Goal: Task Accomplishment & Management: Complete application form

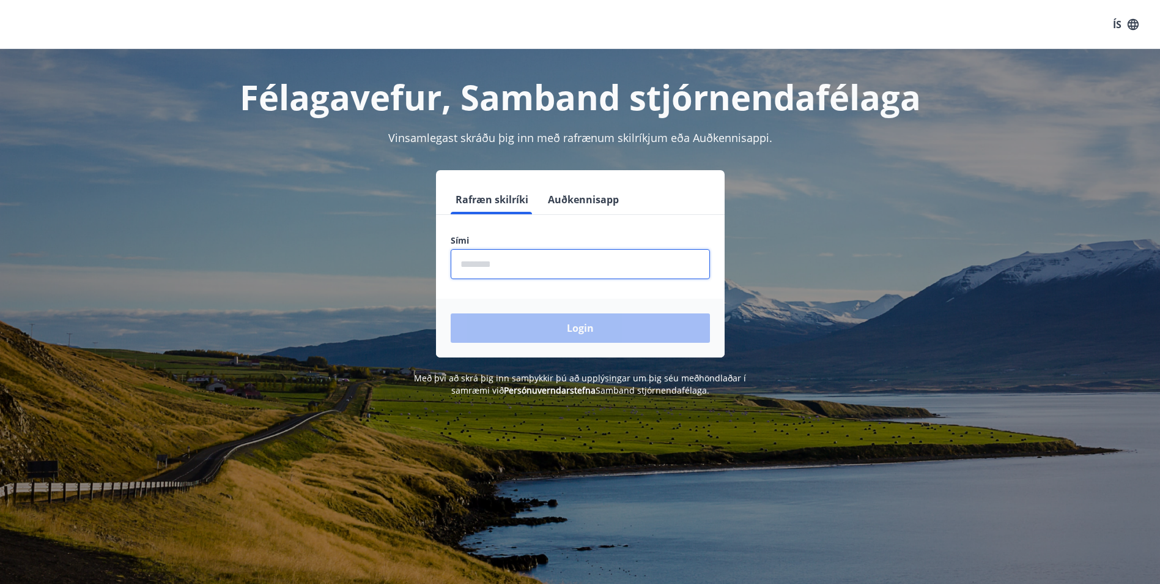
click at [544, 269] on input "phone" at bounding box center [580, 264] width 259 height 30
type input "********"
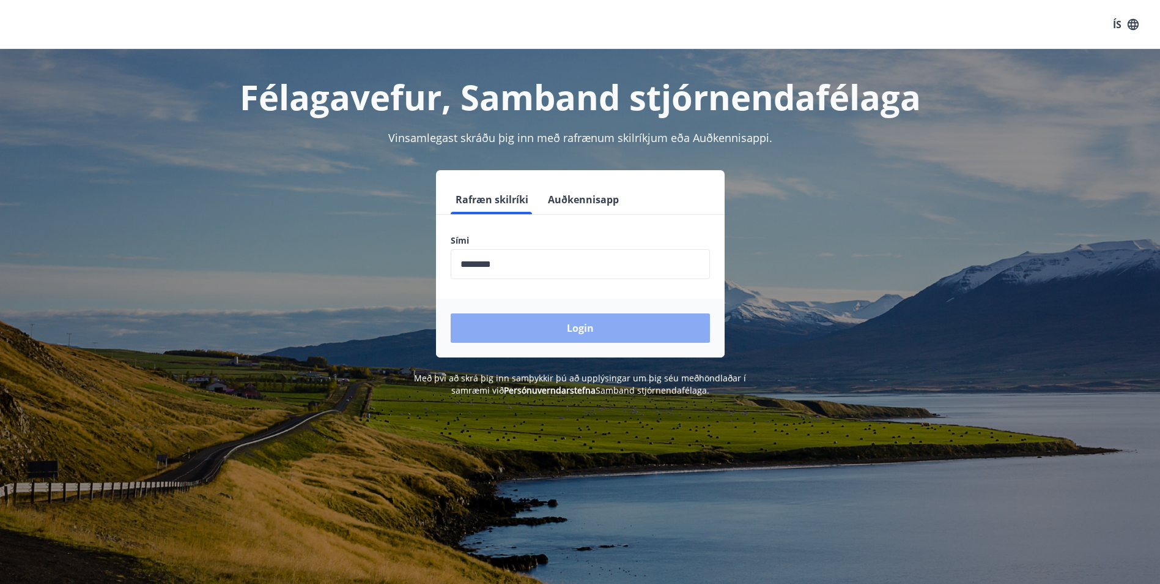
click at [575, 325] on button "Login" at bounding box center [580, 327] width 259 height 29
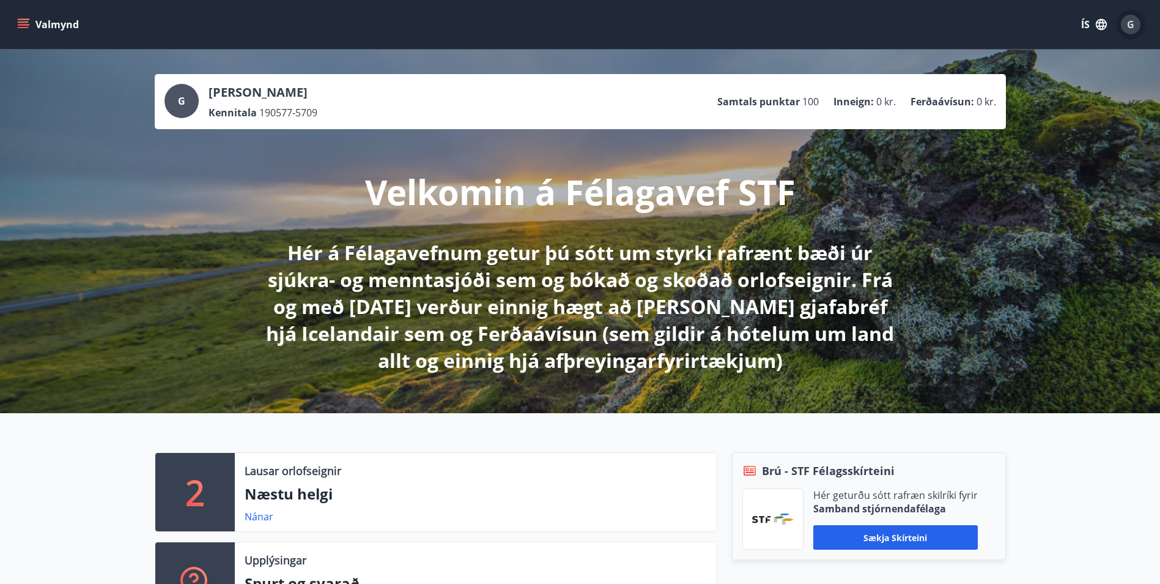
click at [1132, 29] on span "G" at bounding box center [1130, 24] width 7 height 13
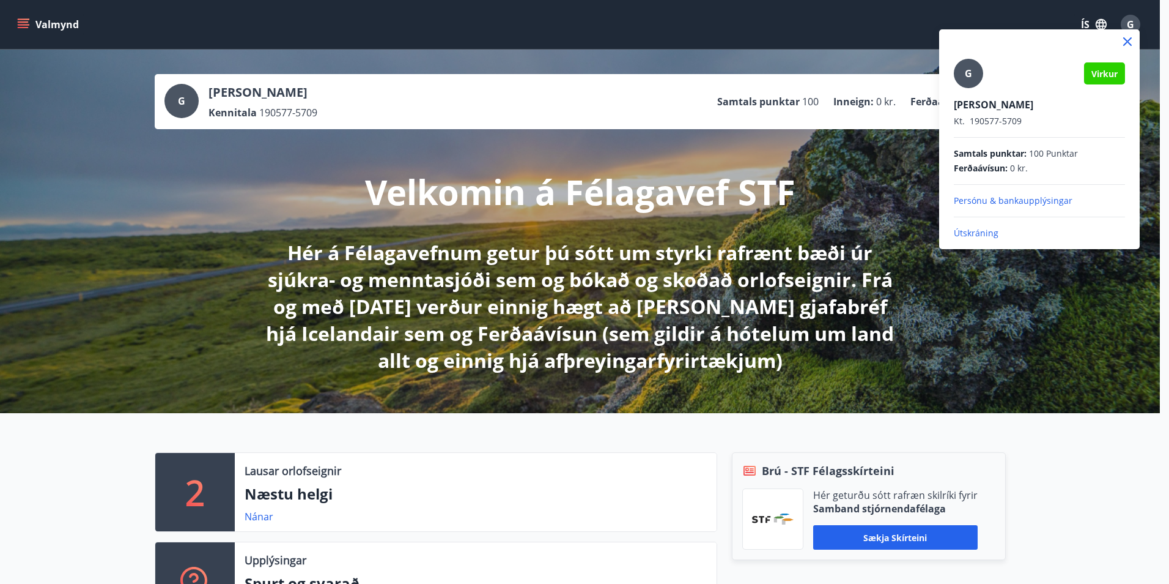
click at [819, 62] on div at bounding box center [584, 292] width 1169 height 584
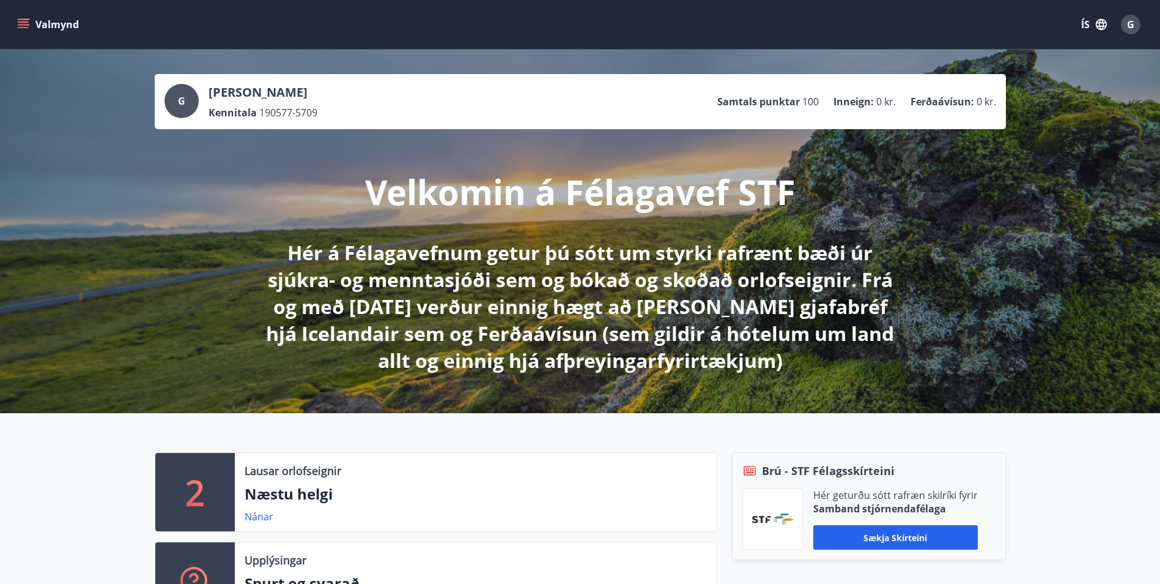
click at [23, 23] on icon "menu" at bounding box center [23, 24] width 12 height 12
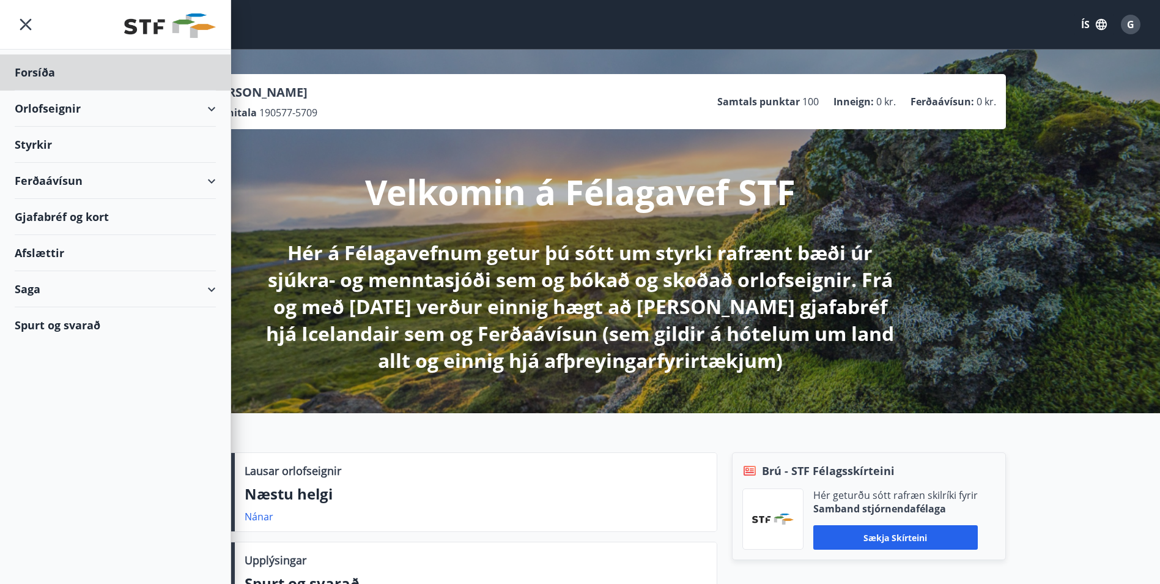
click at [40, 91] on div "Styrkir" at bounding box center [115, 72] width 201 height 36
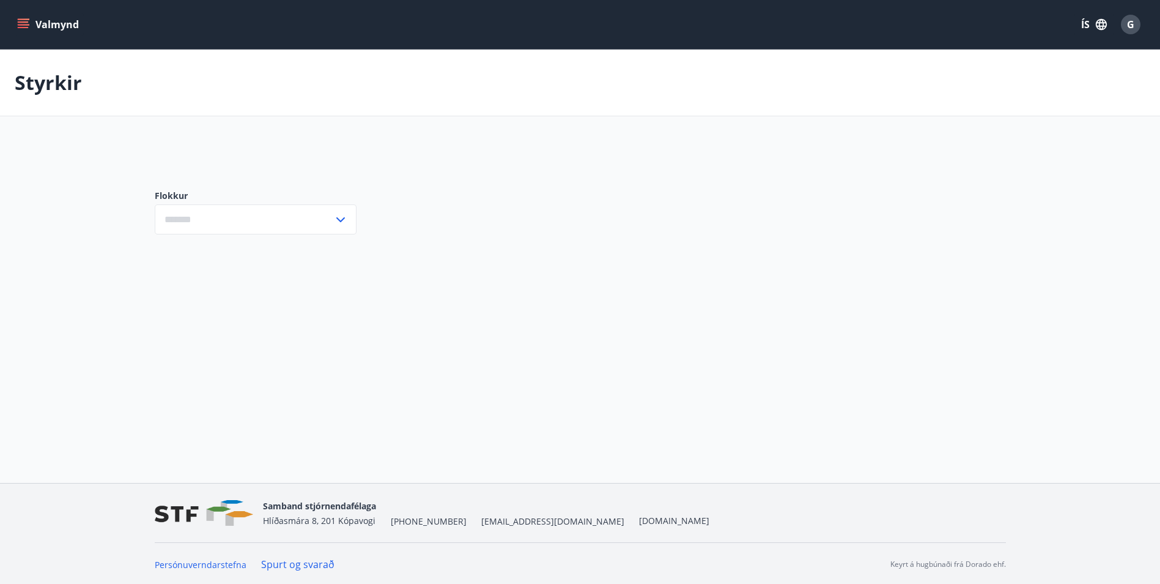
type input "***"
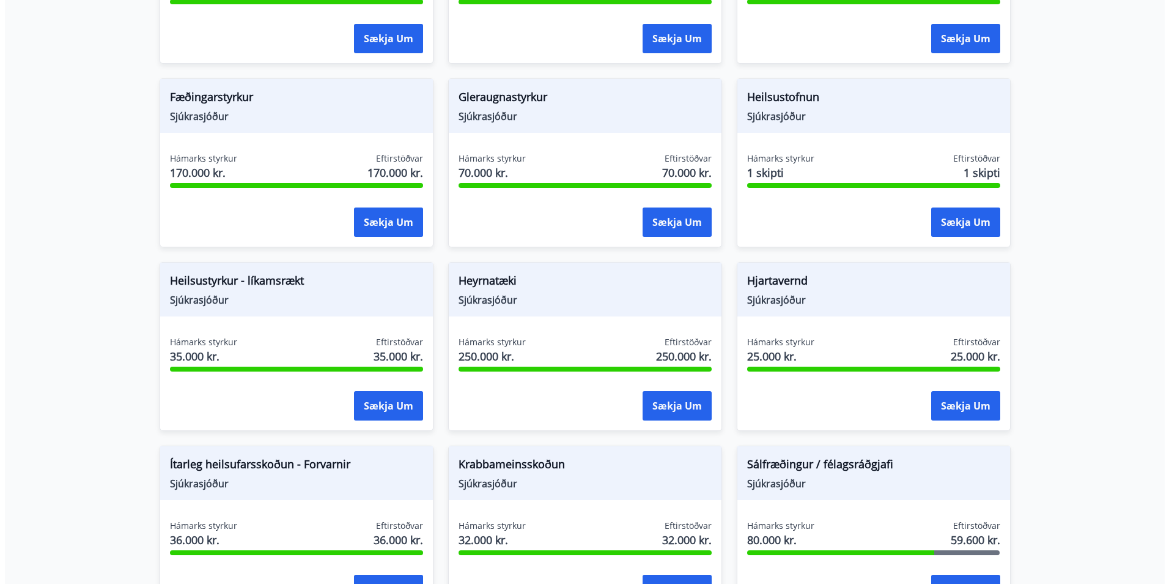
scroll to position [430, 0]
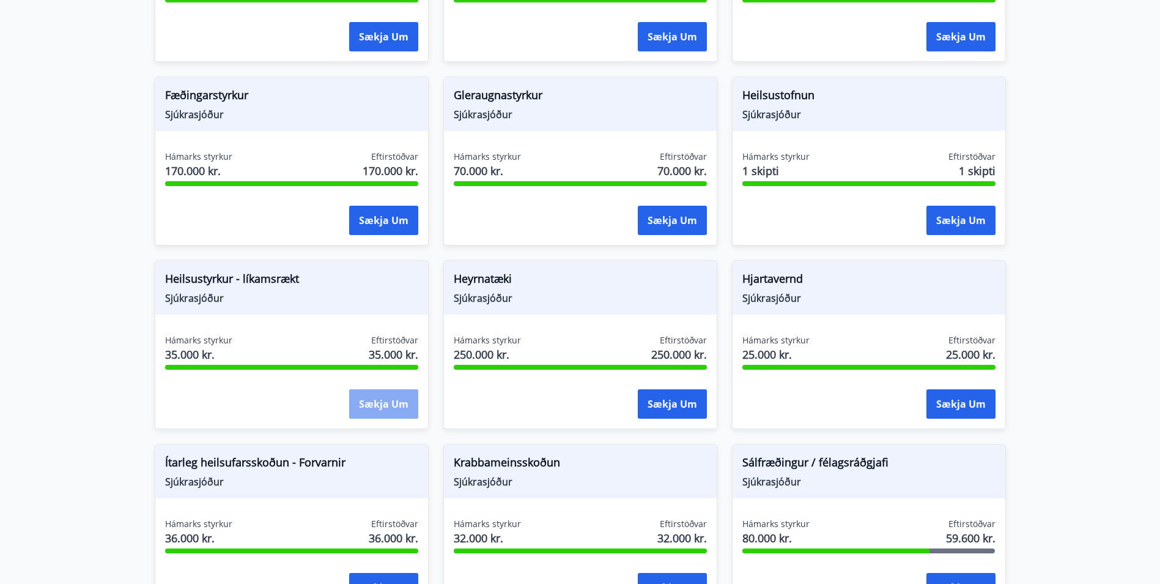
click at [366, 394] on button "Sækja um" at bounding box center [383, 403] width 69 height 29
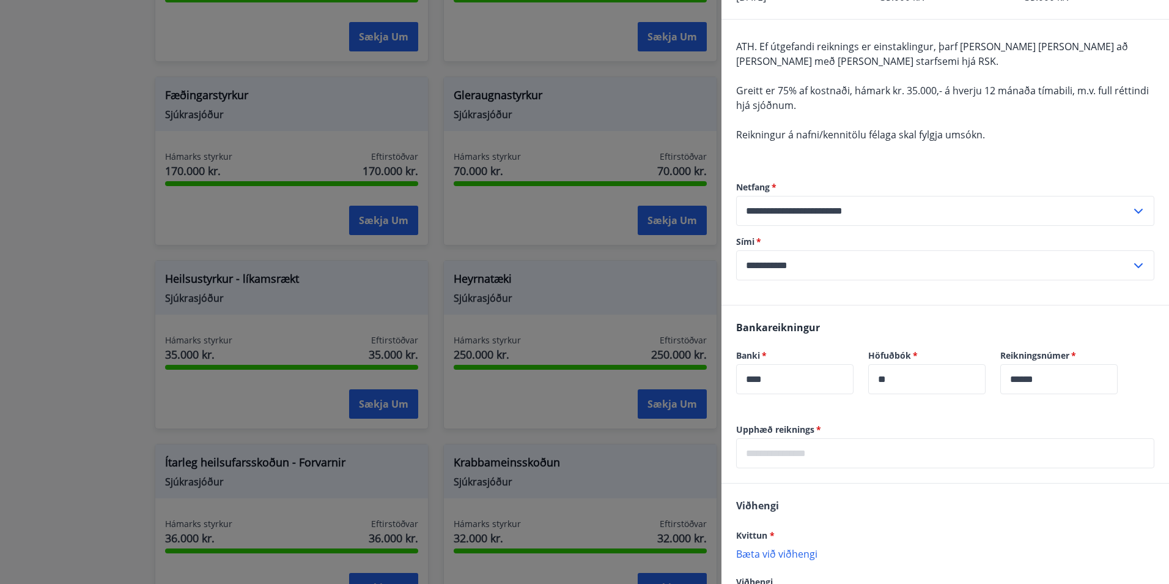
scroll to position [91, 0]
click at [913, 445] on input "text" at bounding box center [945, 452] width 418 height 30
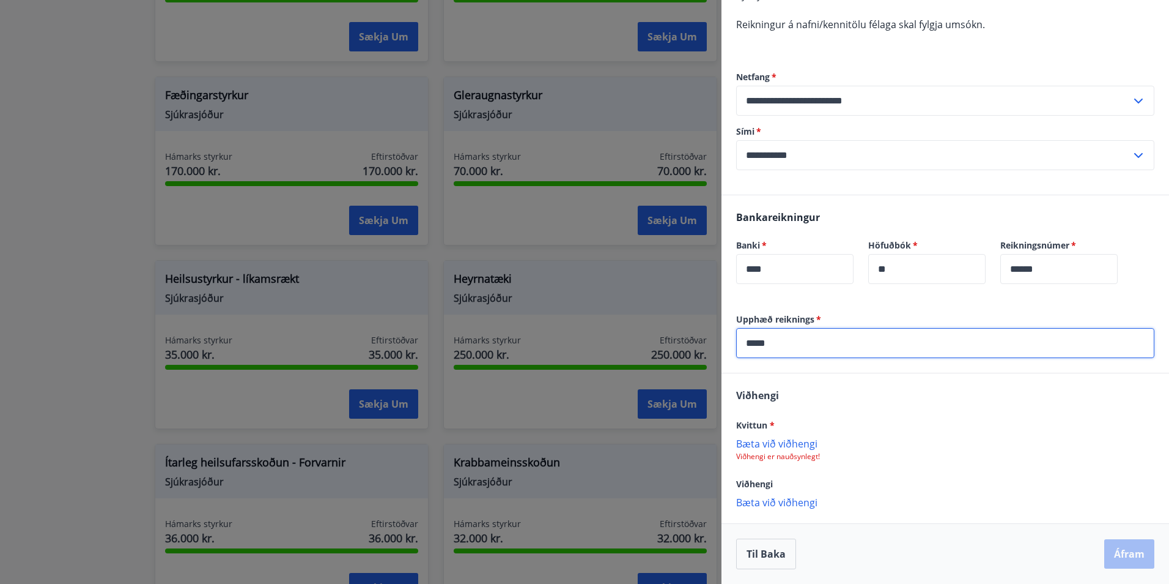
type input "*****"
click at [769, 444] on p "Bæta við viðhengi" at bounding box center [945, 443] width 418 height 12
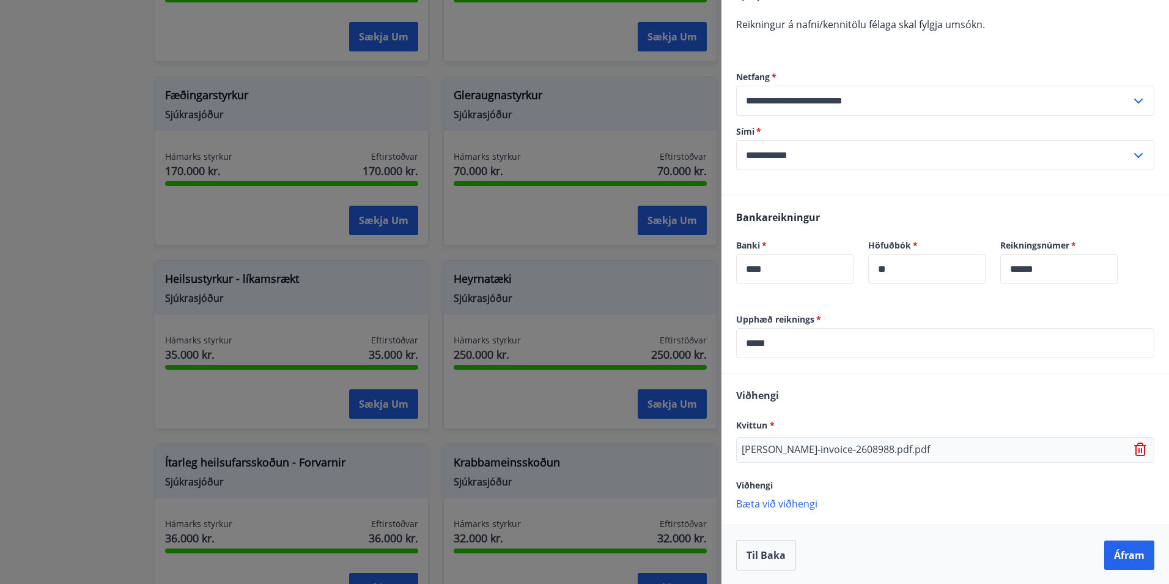
click at [772, 501] on p "Bæta við viðhengi" at bounding box center [945, 503] width 418 height 12
click at [796, 530] on p "Bæta við viðhengi" at bounding box center [945, 528] width 418 height 12
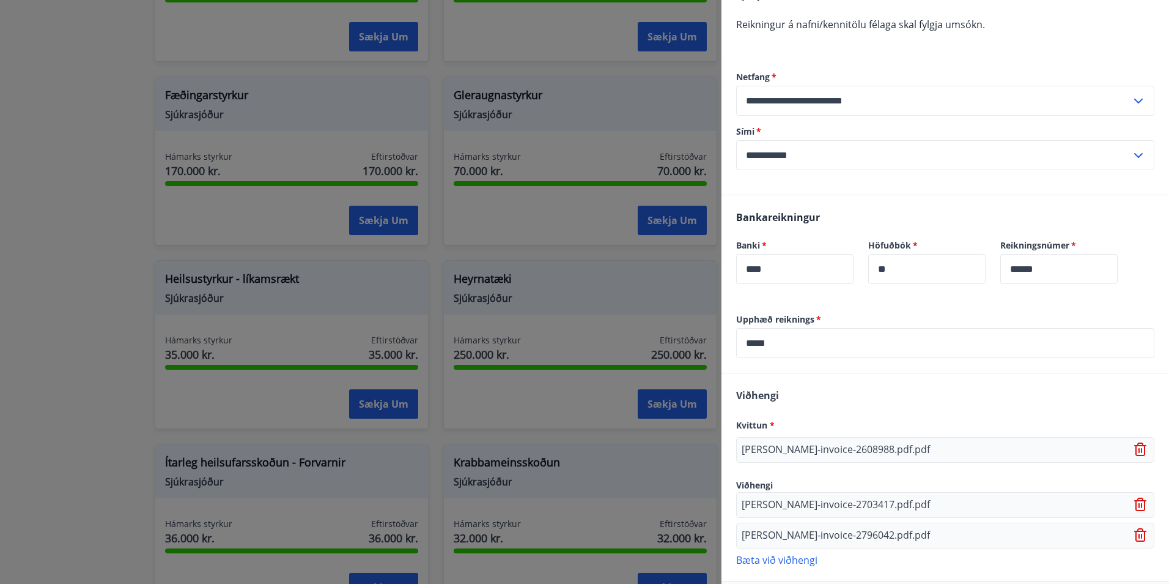
click at [784, 565] on p "Bæta við viðhengi" at bounding box center [945, 559] width 418 height 12
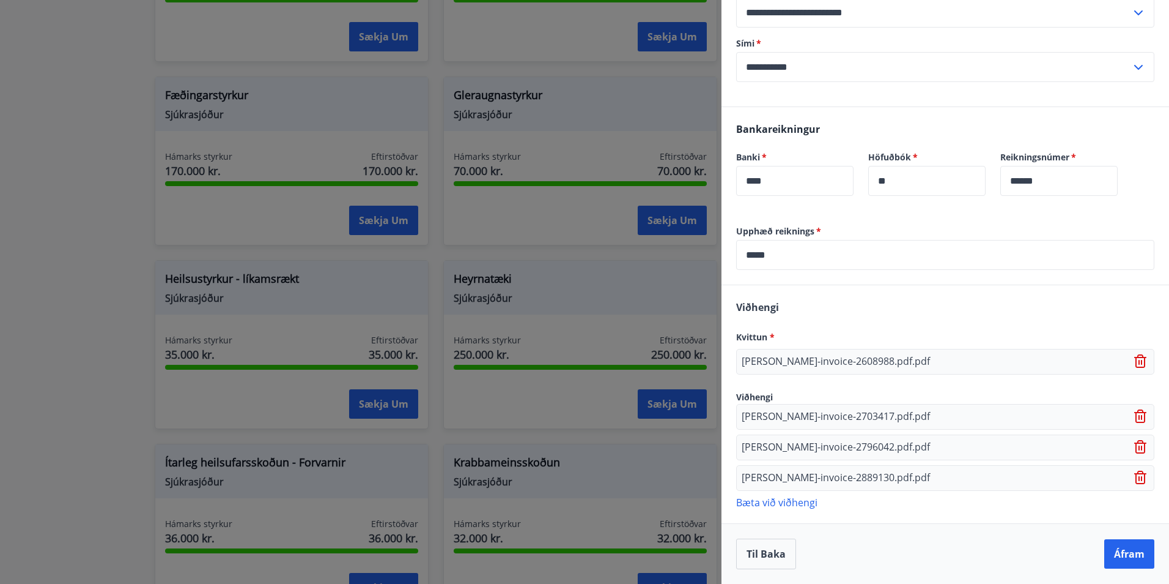
click at [776, 505] on p "Bæta við viðhengi" at bounding box center [945, 501] width 418 height 12
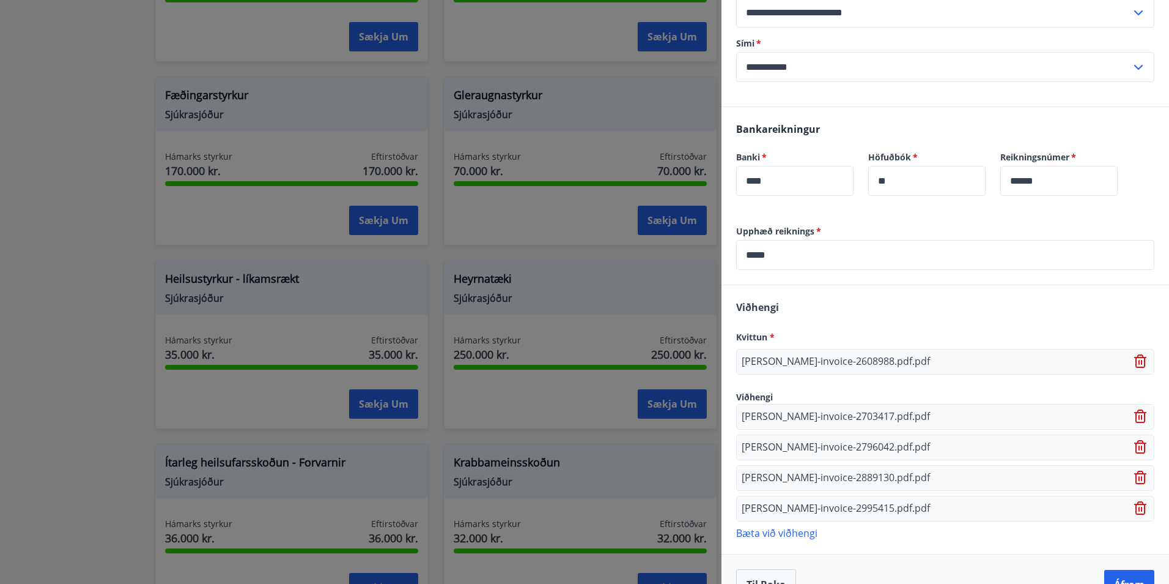
click at [788, 533] on p "Bæta við viðhengi" at bounding box center [945, 532] width 418 height 12
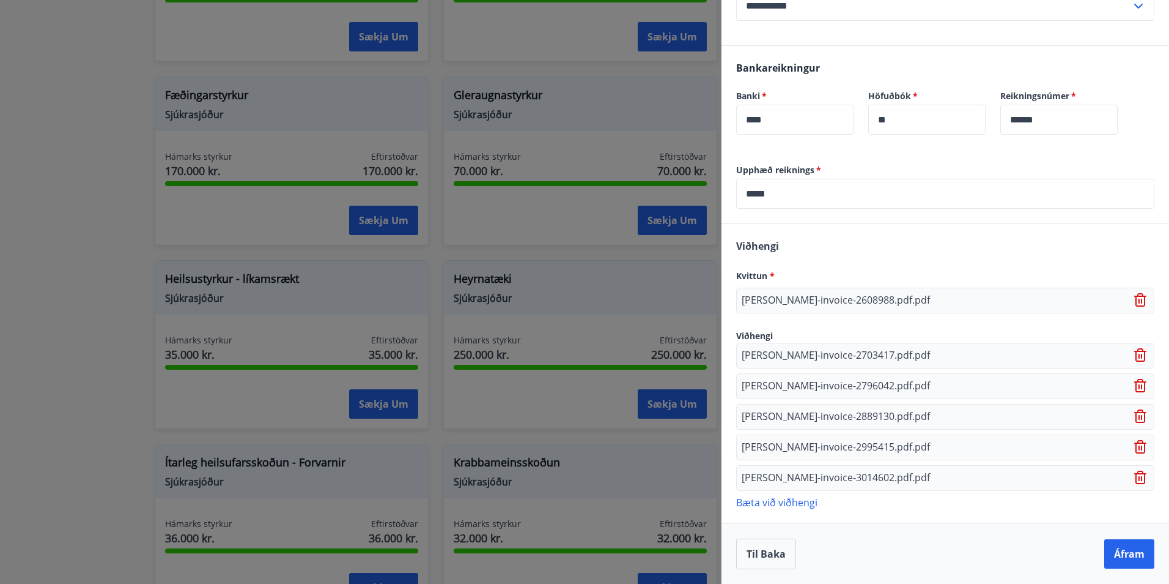
drag, startPoint x: 1126, startPoint y: 549, endPoint x: 904, endPoint y: 539, distance: 222.3
click at [904, 539] on div "Til baka Áfram" at bounding box center [945, 553] width 418 height 31
click at [1116, 560] on button "Áfram" at bounding box center [1130, 553] width 50 height 29
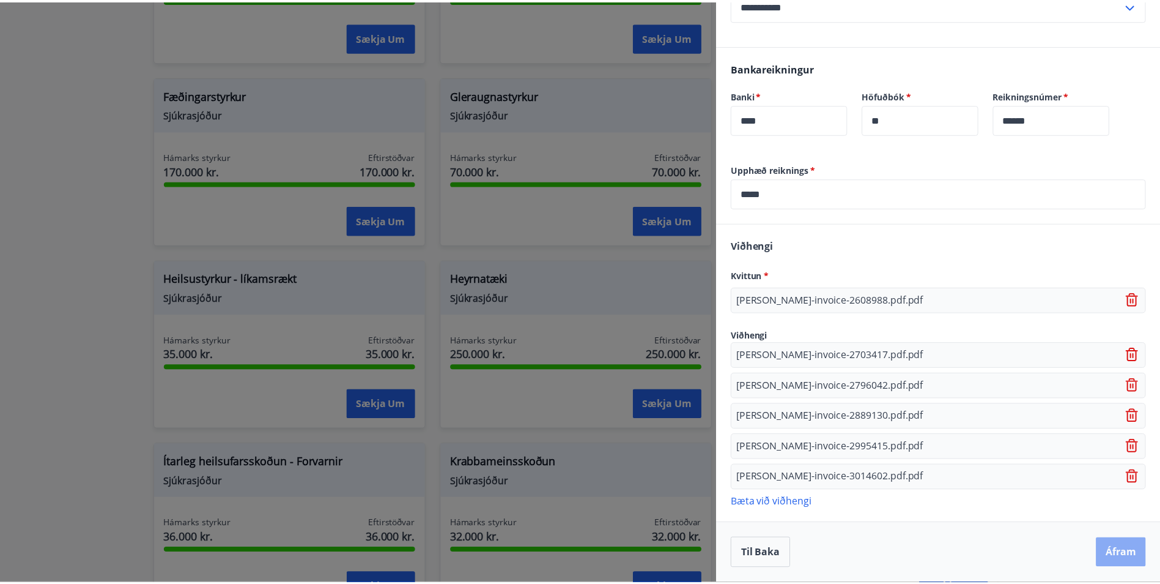
scroll to position [0, 0]
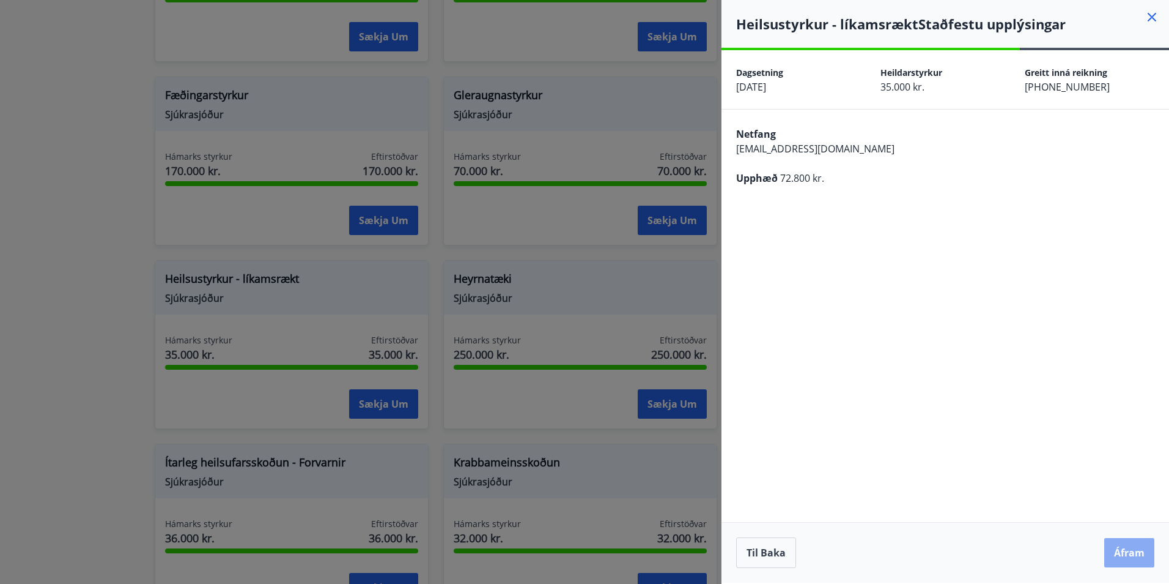
click at [1130, 549] on button "Áfram" at bounding box center [1130, 552] width 50 height 29
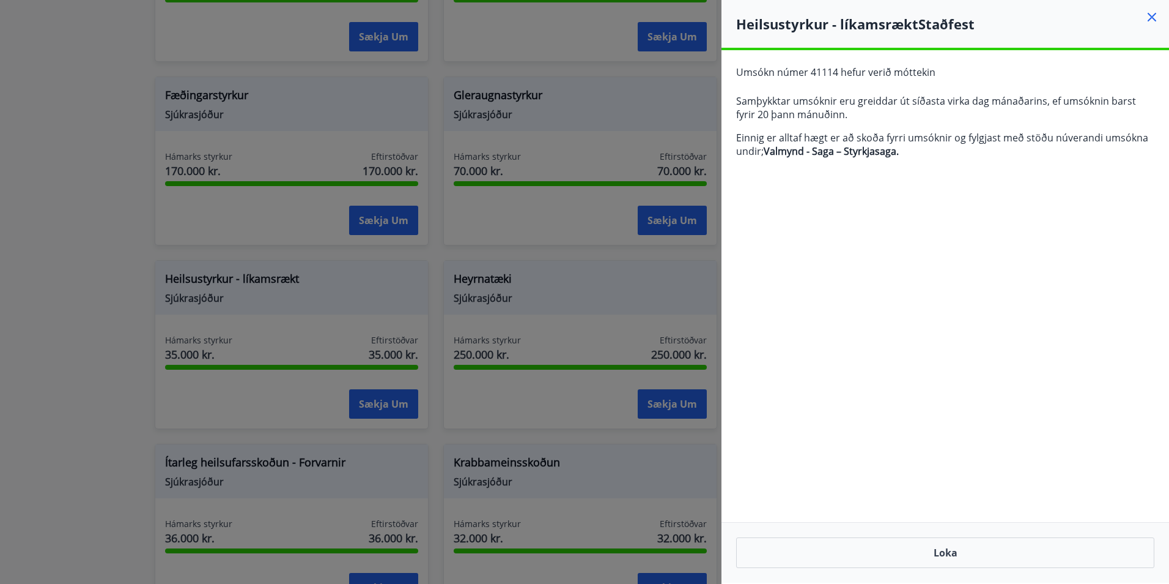
click at [91, 82] on div at bounding box center [584, 292] width 1169 height 584
